Goal: Task Accomplishment & Management: Manage account settings

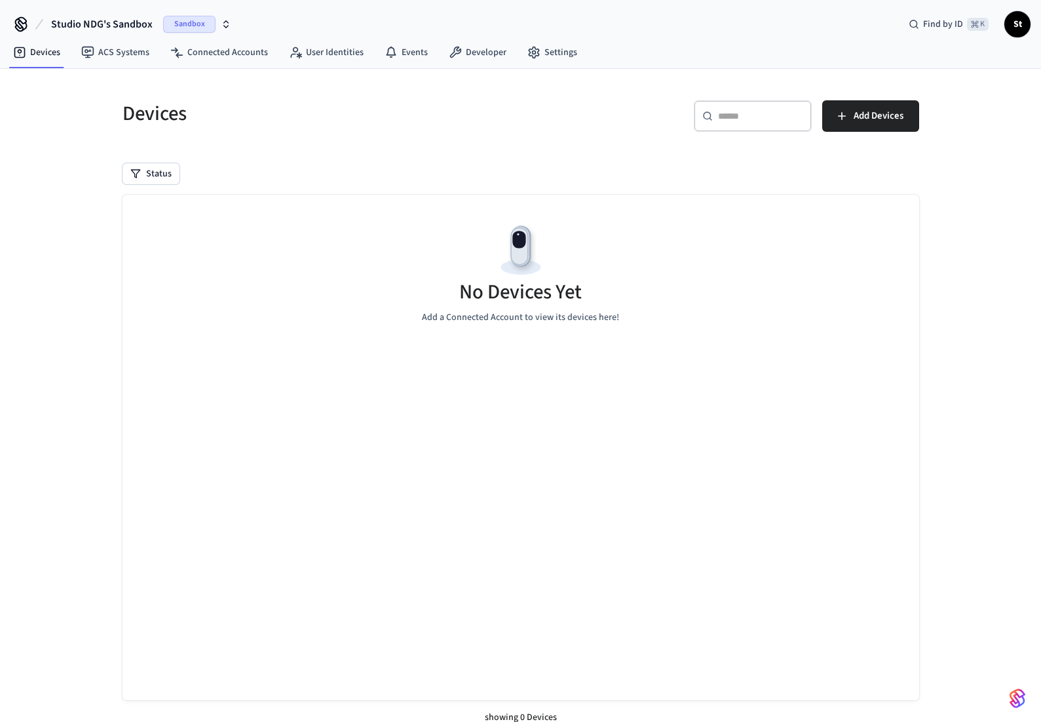
click at [226, 23] on icon "button" at bounding box center [226, 24] width 10 height 10
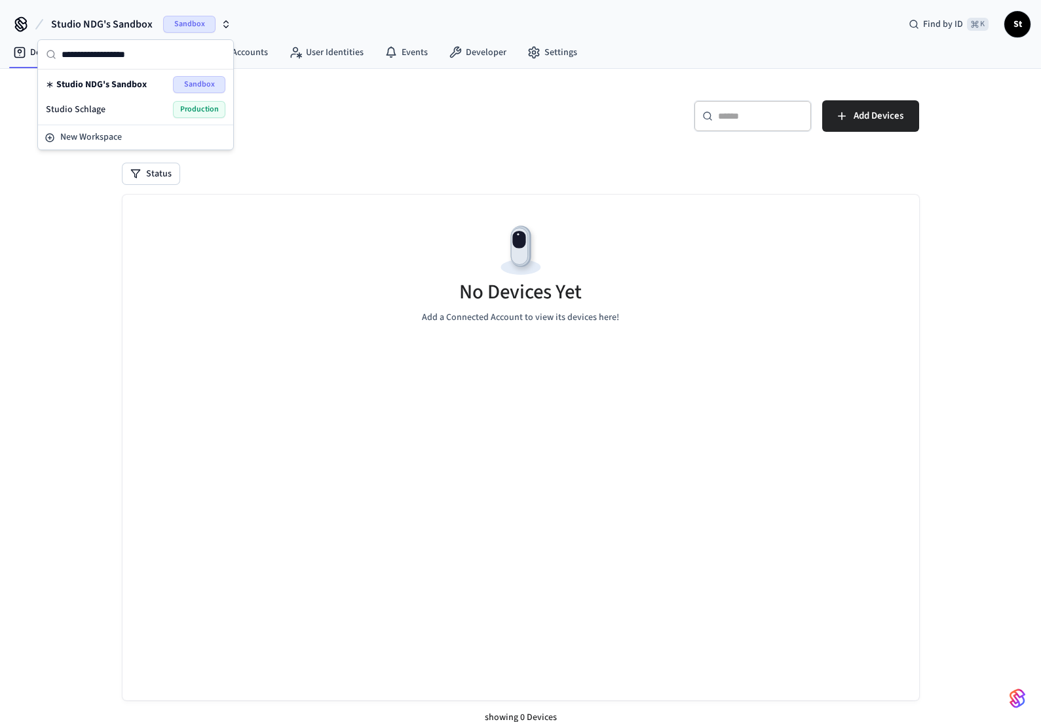
click at [208, 110] on span "Production" at bounding box center [199, 109] width 52 height 17
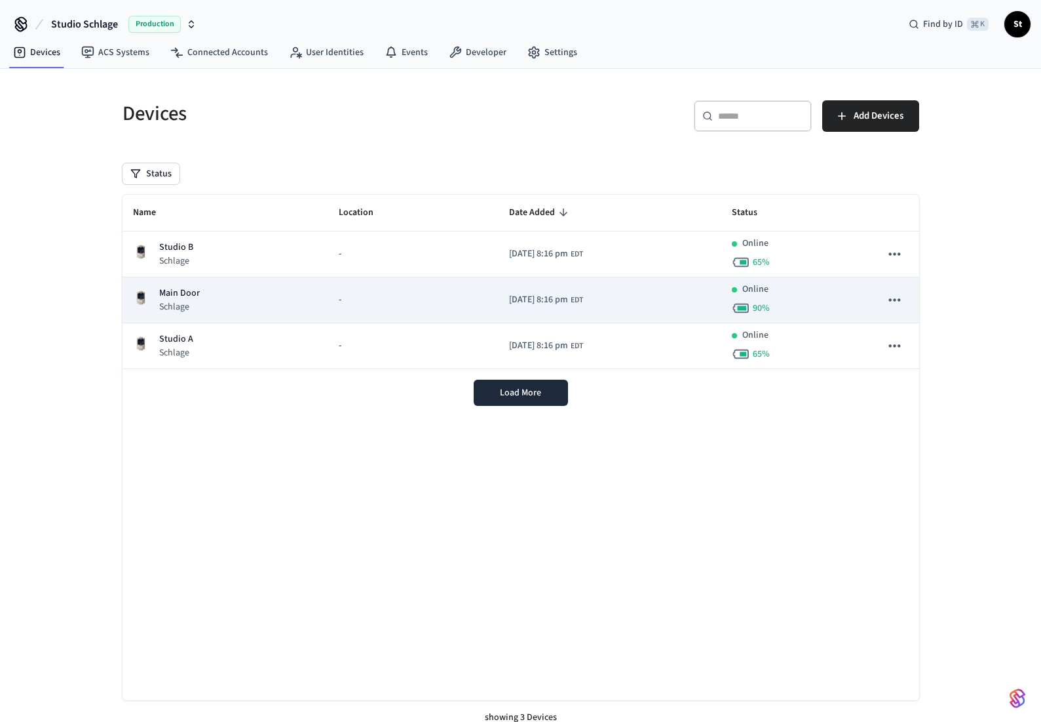
click at [176, 293] on p "Main Door" at bounding box center [179, 293] width 41 height 14
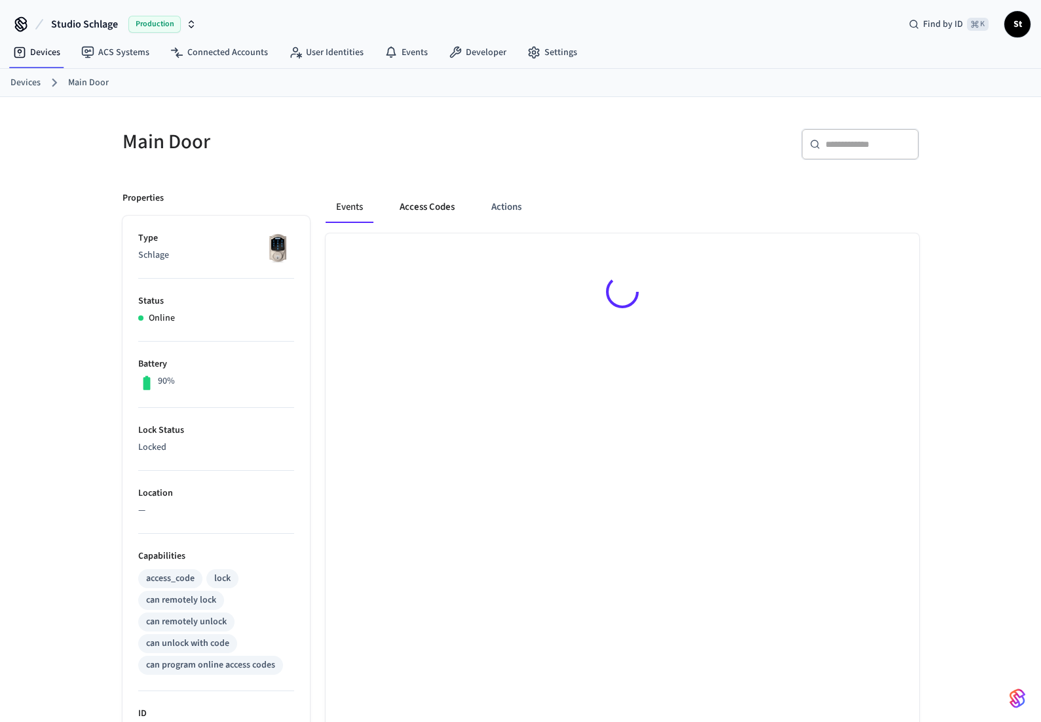
click at [425, 205] on button "Access Codes" at bounding box center [427, 206] width 76 height 31
